Goal: Check status

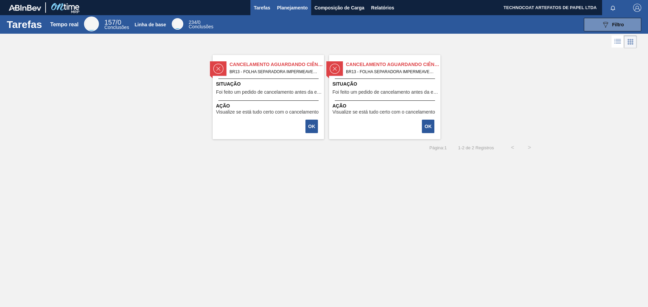
click at [290, 8] on font "Planejamento" at bounding box center [292, 7] width 31 height 5
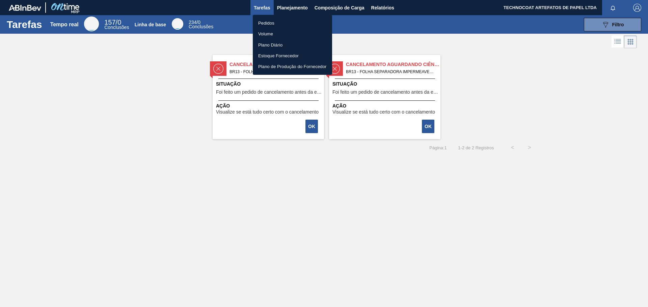
drag, startPoint x: 283, startPoint y: 23, endPoint x: 280, endPoint y: 24, distance: 3.4
click at [283, 23] on li "Pedidos" at bounding box center [292, 23] width 79 height 11
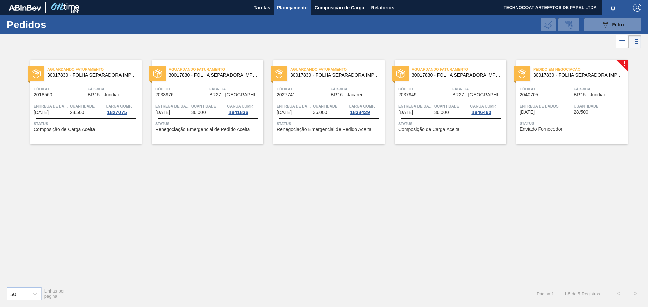
click at [327, 71] on font "Aguardando Faturamento" at bounding box center [318, 69] width 56 height 4
